Goal: Check status: Check status

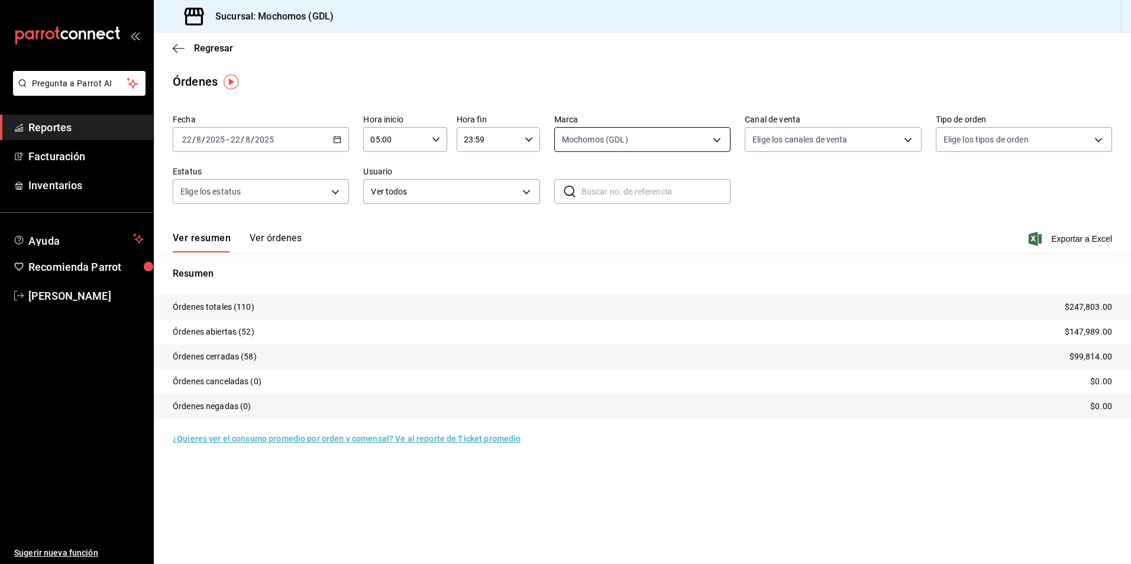
click at [578, 135] on body "Pregunta a Parrot AI Reportes Facturación Inventarios Ayuda Recomienda Parrot A…" at bounding box center [565, 282] width 1131 height 564
drag, startPoint x: 599, startPoint y: 215, endPoint x: 358, endPoint y: 121, distance: 258.9
click at [599, 216] on li "Mochomos (GDL)" at bounding box center [642, 225] width 175 height 27
checkbox input "false"
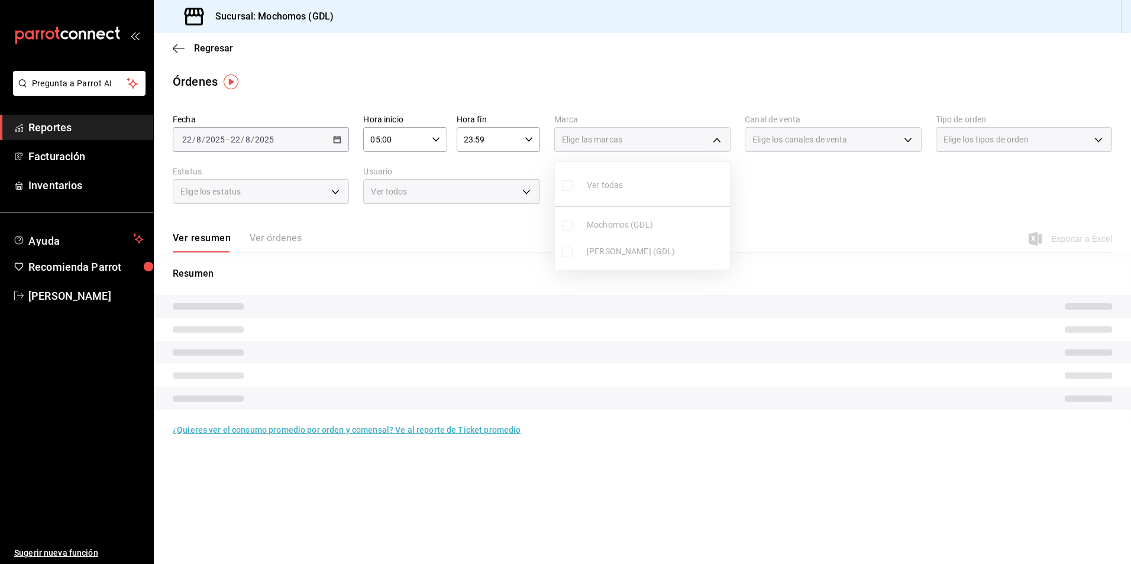
click at [246, 129] on div at bounding box center [565, 282] width 1131 height 564
click at [290, 134] on div "2025-08-22 22 / 8 / 2025 - 2025-08-22 22 / 8 / 2025" at bounding box center [261, 139] width 176 height 25
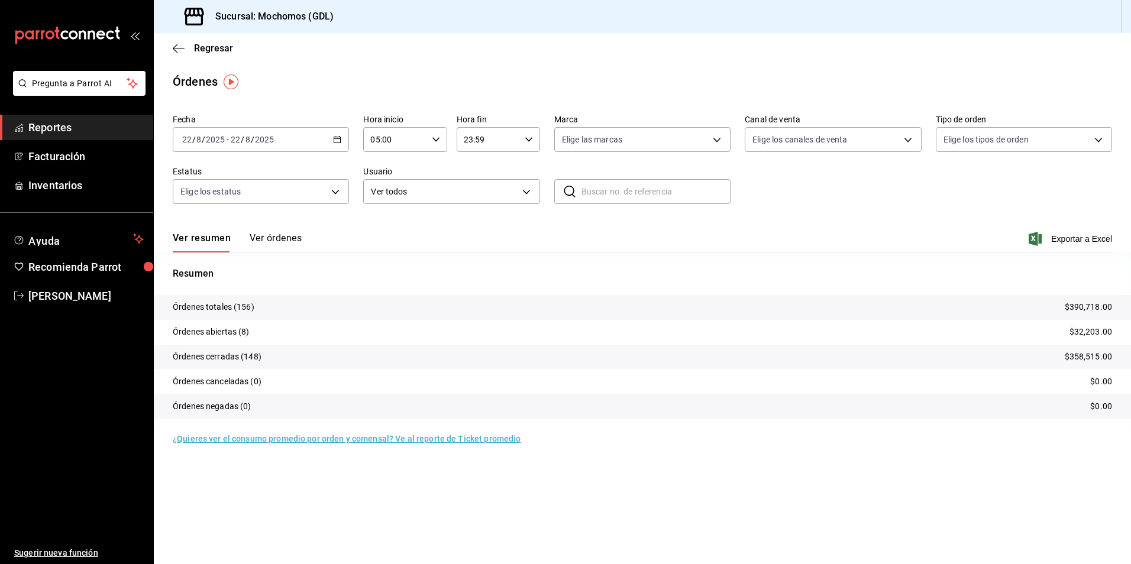
click at [339, 141] on icon "button" at bounding box center [337, 139] width 8 height 8
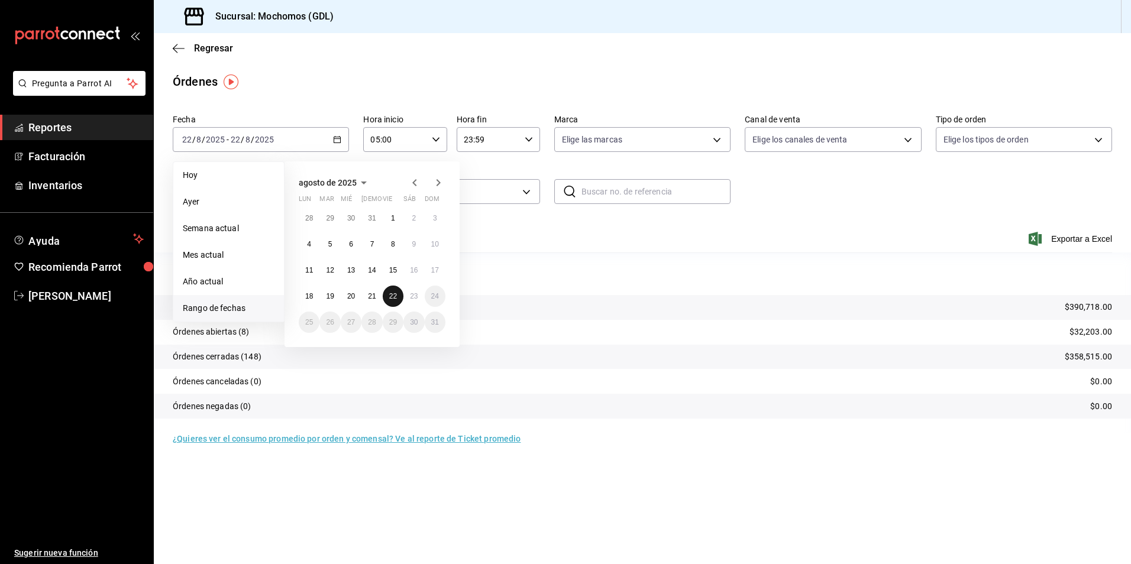
click at [394, 302] on button "22" at bounding box center [393, 296] width 21 height 21
click at [414, 300] on abbr "23" at bounding box center [414, 296] width 8 height 8
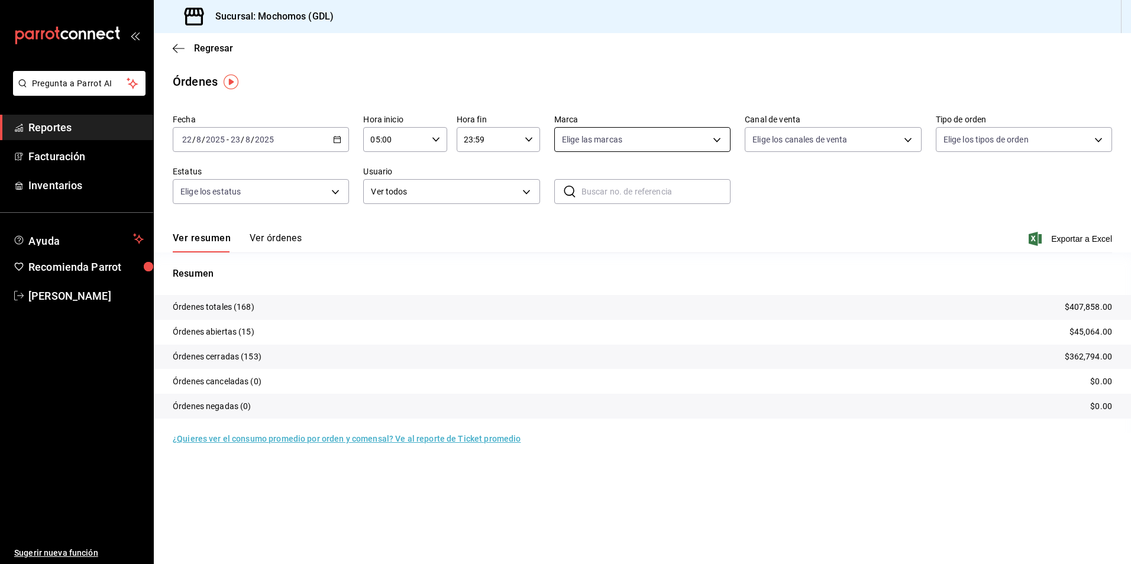
click at [688, 127] on body "Pregunta a Parrot AI Reportes Facturación Inventarios Ayuda Recomienda Parrot A…" at bounding box center [565, 282] width 1131 height 564
click at [649, 245] on li "Mika (GDL)" at bounding box center [642, 251] width 175 height 27
type input "9cac9703-0c5a-4d8b-addd-5b6b571d65b9"
checkbox input "true"
drag, startPoint x: 801, startPoint y: 134, endPoint x: 805, endPoint y: 148, distance: 15.4
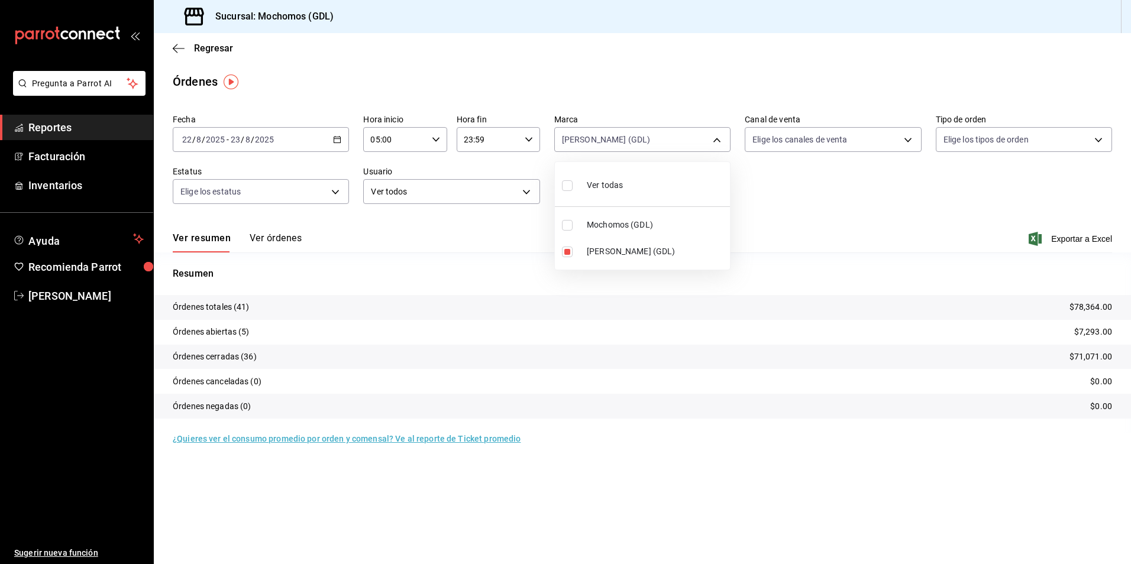
click at [801, 137] on div at bounding box center [565, 282] width 1131 height 564
click at [805, 143] on body "Pregunta a Parrot AI Reportes Facturación Inventarios Ayuda Recomienda Parrot A…" at bounding box center [565, 282] width 1131 height 564
drag, startPoint x: 807, startPoint y: 171, endPoint x: 825, endPoint y: 171, distance: 18.3
click at [807, 171] on li "Ver todos" at bounding box center [832, 184] width 175 height 35
type input "PARROT,UBER_EATS,RAPPI,DIDI_FOOD,ONLINE"
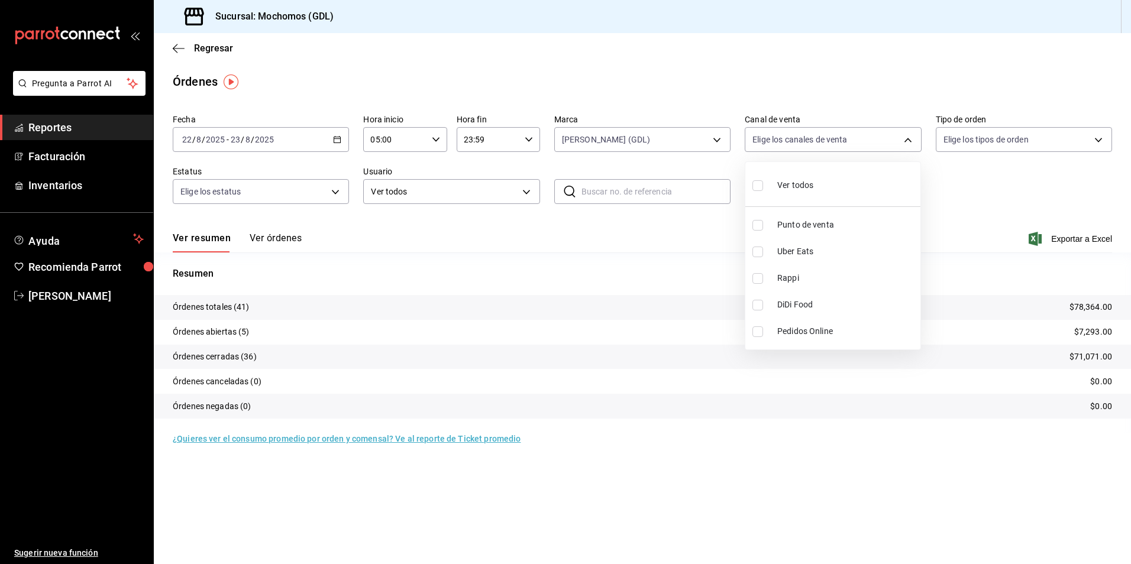
checkbox input "true"
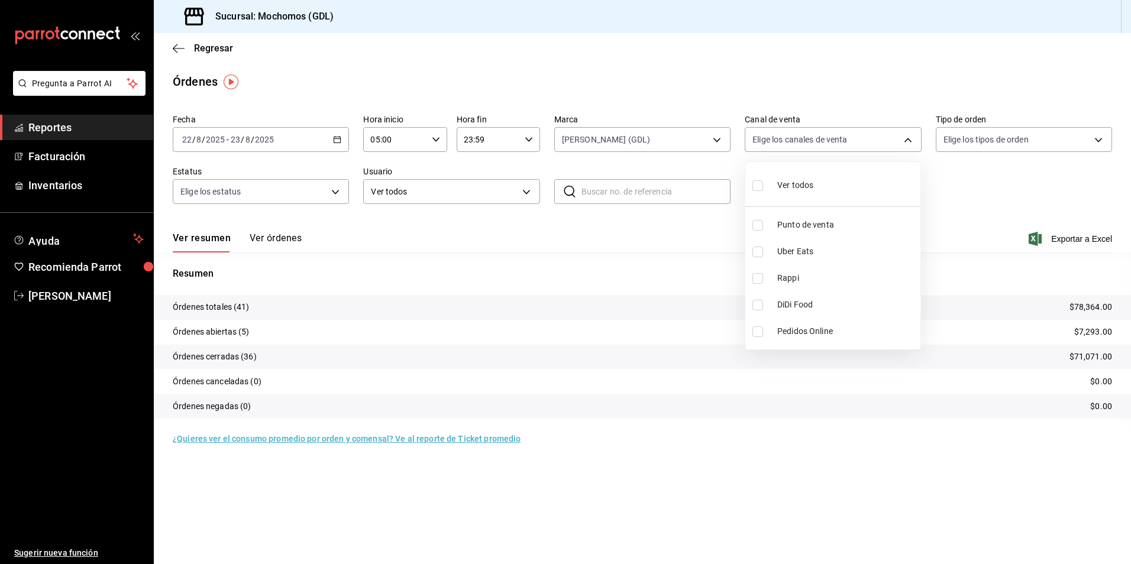
checkbox input "true"
click at [996, 137] on div at bounding box center [565, 282] width 1131 height 564
click at [996, 137] on body "Pregunta a Parrot AI Reportes Facturación Inventarios Ayuda Recomienda Parrot A…" at bounding box center [565, 282] width 1131 height 564
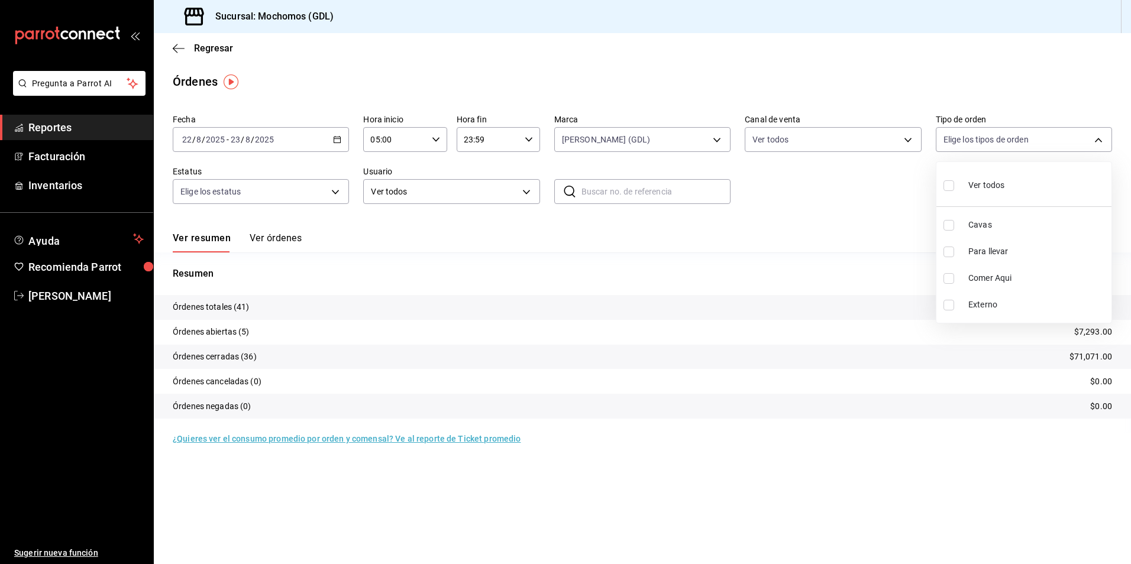
click at [967, 173] on div "Ver todos" at bounding box center [973, 183] width 61 height 25
type input "c3d0baef-30c0-4718-9d76-caab43e27316,13c4cc4a-99d2-42c0-ba96-c3de8c08c13d,7b791…"
checkbox input "true"
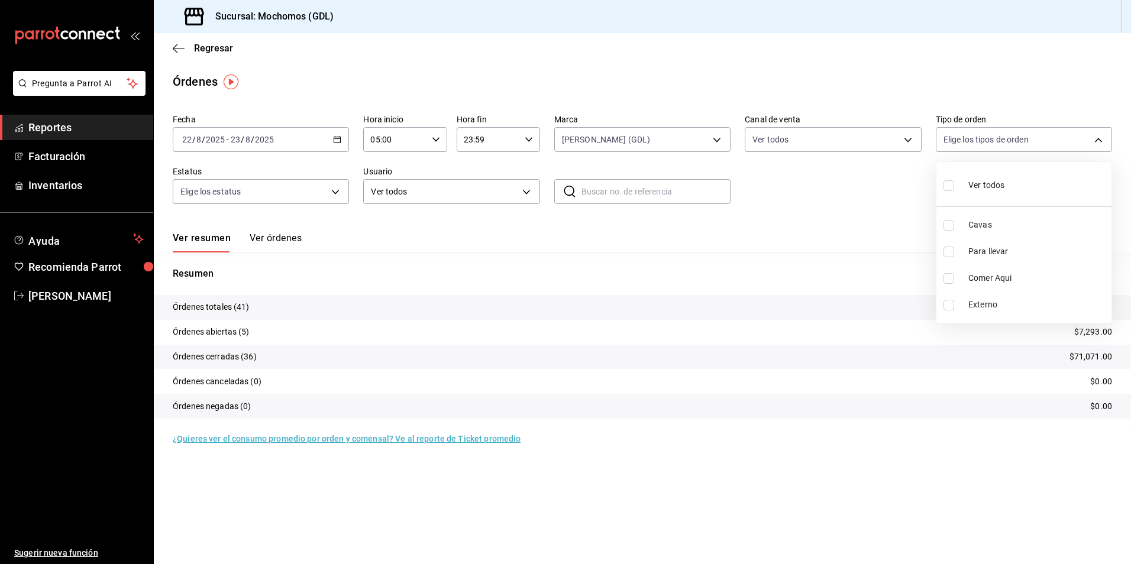
checkbox input "true"
click at [286, 196] on div at bounding box center [565, 282] width 1131 height 564
click at [286, 196] on body "Pregunta a Parrot AI Reportes Facturación Inventarios Ayuda Recomienda Parrot A…" at bounding box center [565, 282] width 1131 height 564
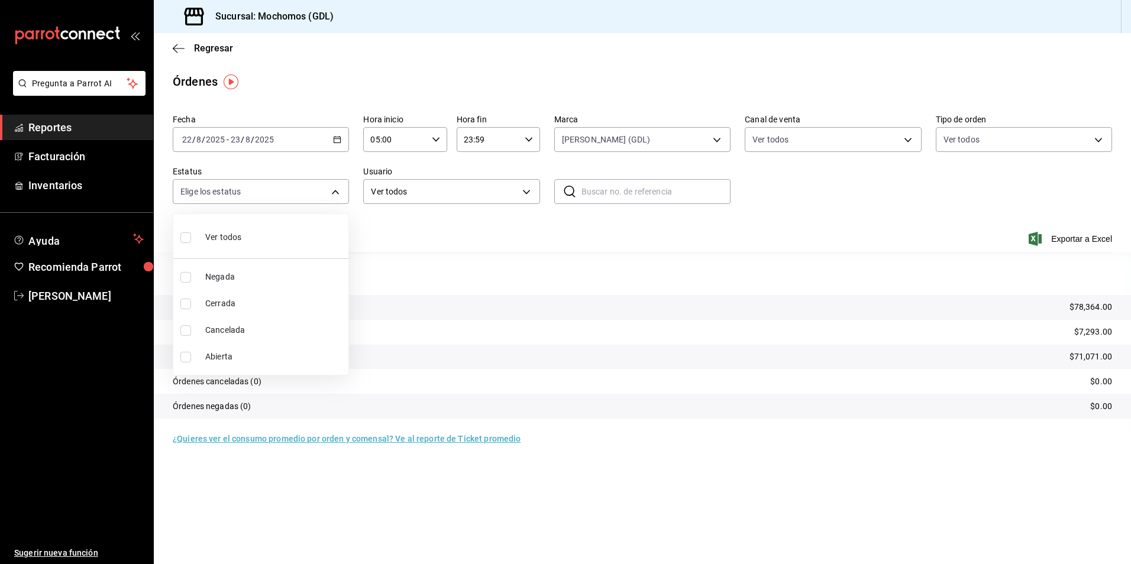
click at [290, 232] on li "Ver todos" at bounding box center [260, 236] width 175 height 35
type input "DENIED,FINISHED,CANCELED,OPEN"
checkbox input "true"
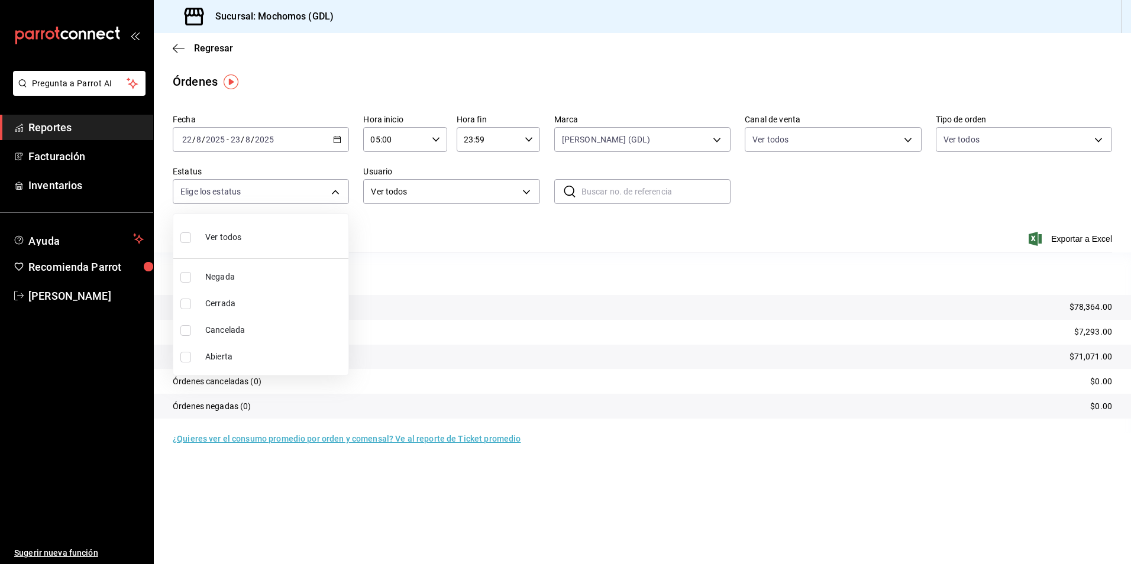
checkbox input "true"
click at [650, 140] on div at bounding box center [565, 282] width 1131 height 564
click at [650, 144] on body "Pregunta a Parrot AI Reportes Facturación Inventarios Ayuda Recomienda Parrot A…" at bounding box center [565, 282] width 1131 height 564
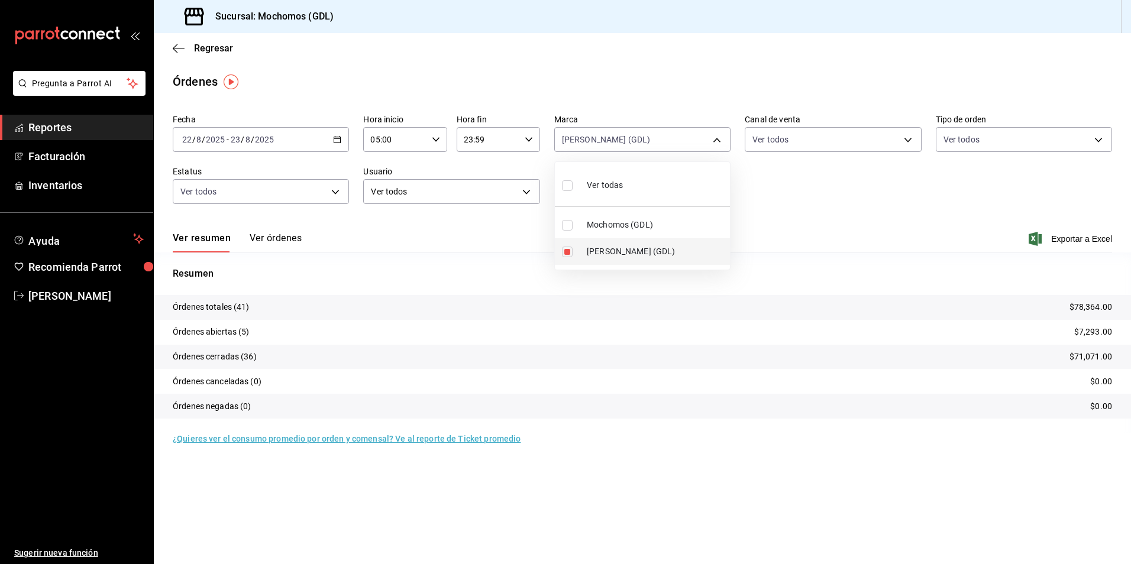
click at [607, 247] on span "Mika (GDL)" at bounding box center [656, 251] width 138 height 12
checkbox input "false"
click at [607, 227] on span "Mochomos (GDL)" at bounding box center [656, 225] width 138 height 12
type input "36c25d4a-7cb0-456c-a434-e981d54830bc"
checkbox input "true"
